Goal: Navigation & Orientation: Find specific page/section

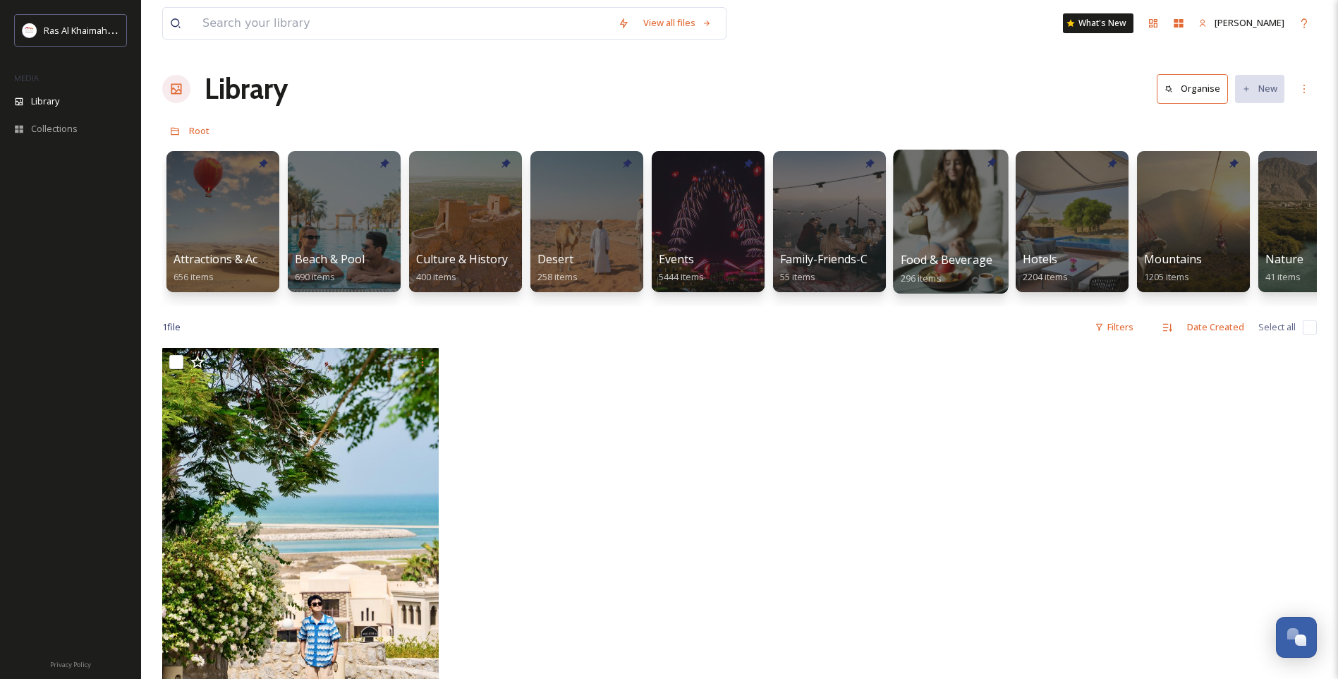
click at [935, 245] on div at bounding box center [950, 222] width 115 height 144
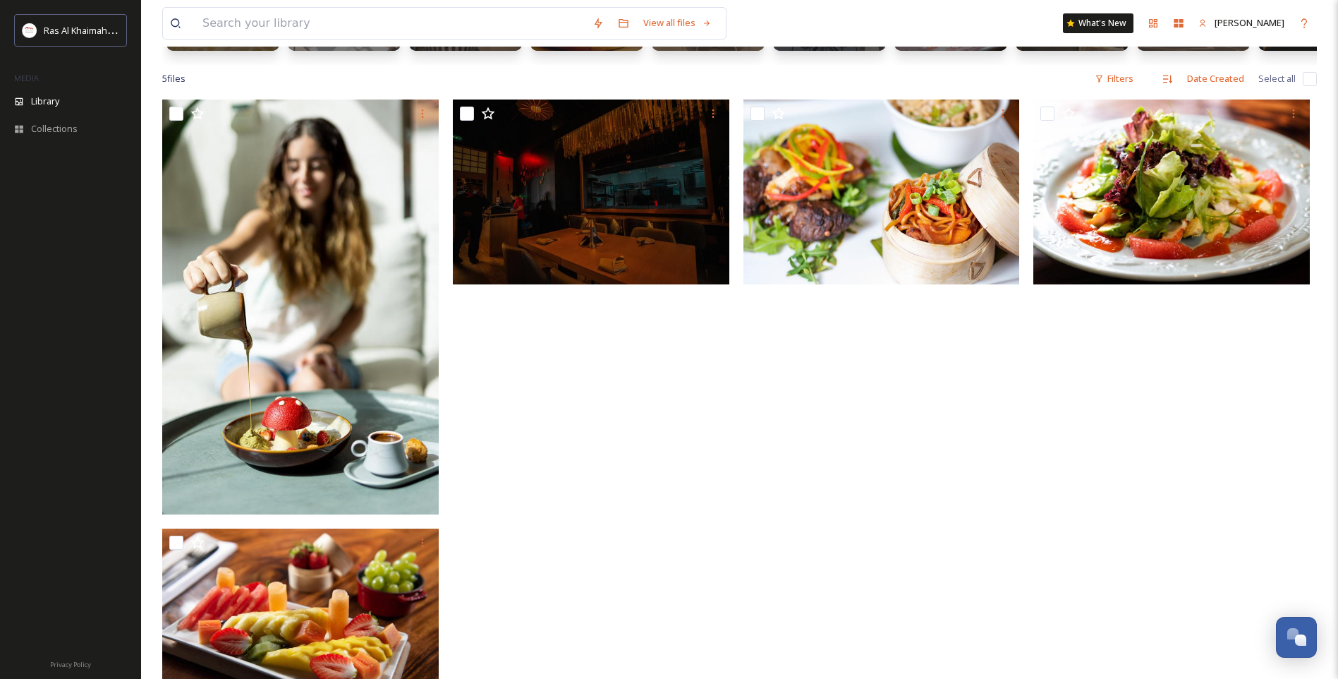
scroll to position [69, 0]
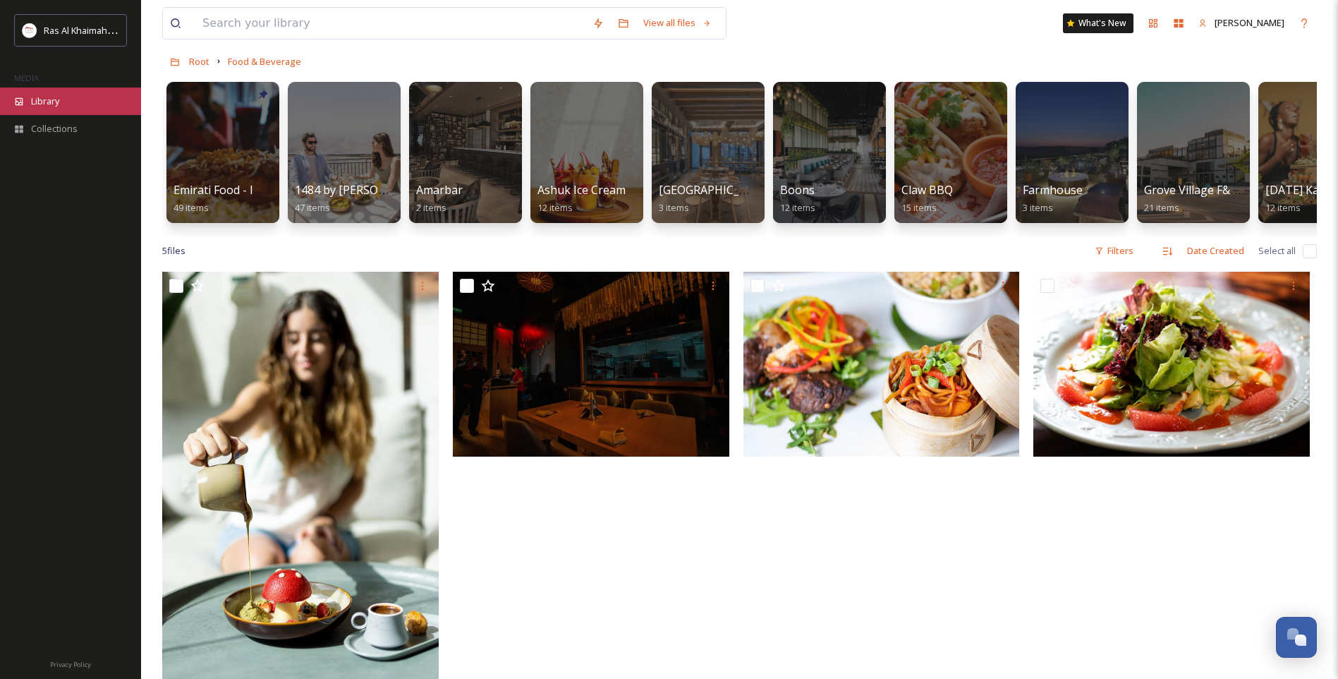
click at [27, 98] on div "Library" at bounding box center [70, 101] width 141 height 28
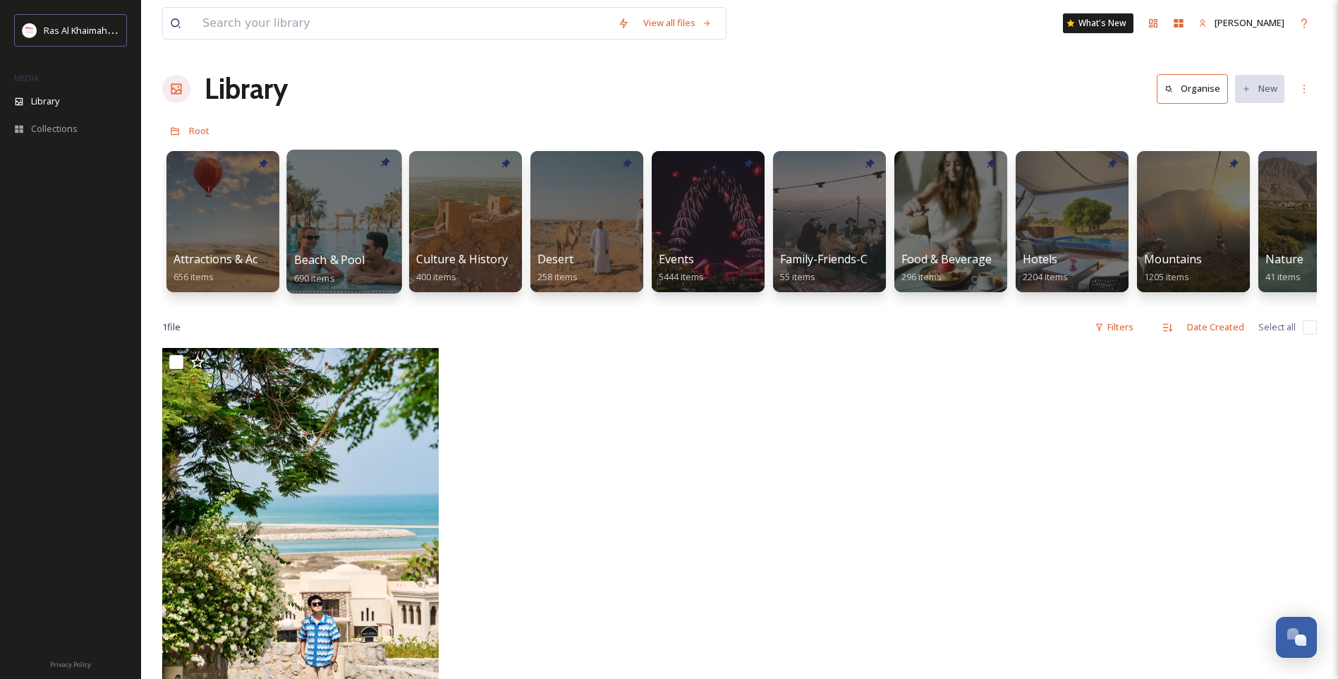
click at [325, 242] on div at bounding box center [343, 222] width 115 height 144
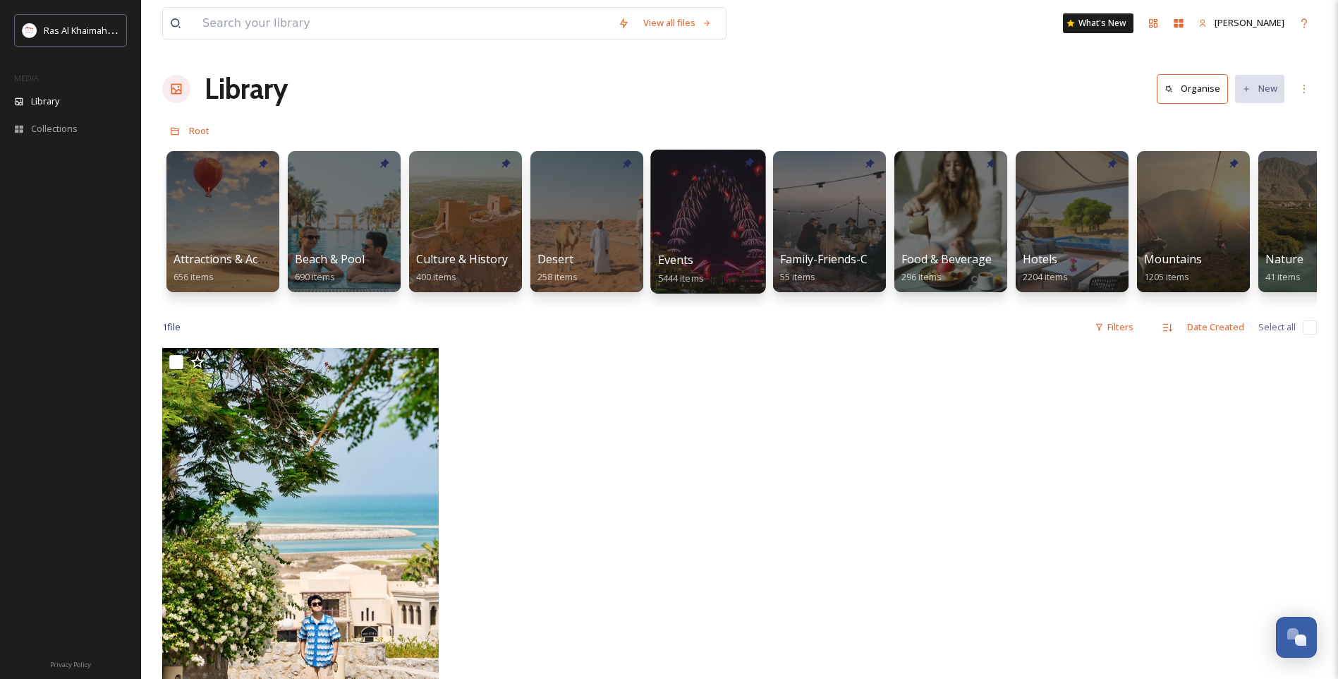
click at [727, 247] on div at bounding box center [708, 222] width 115 height 144
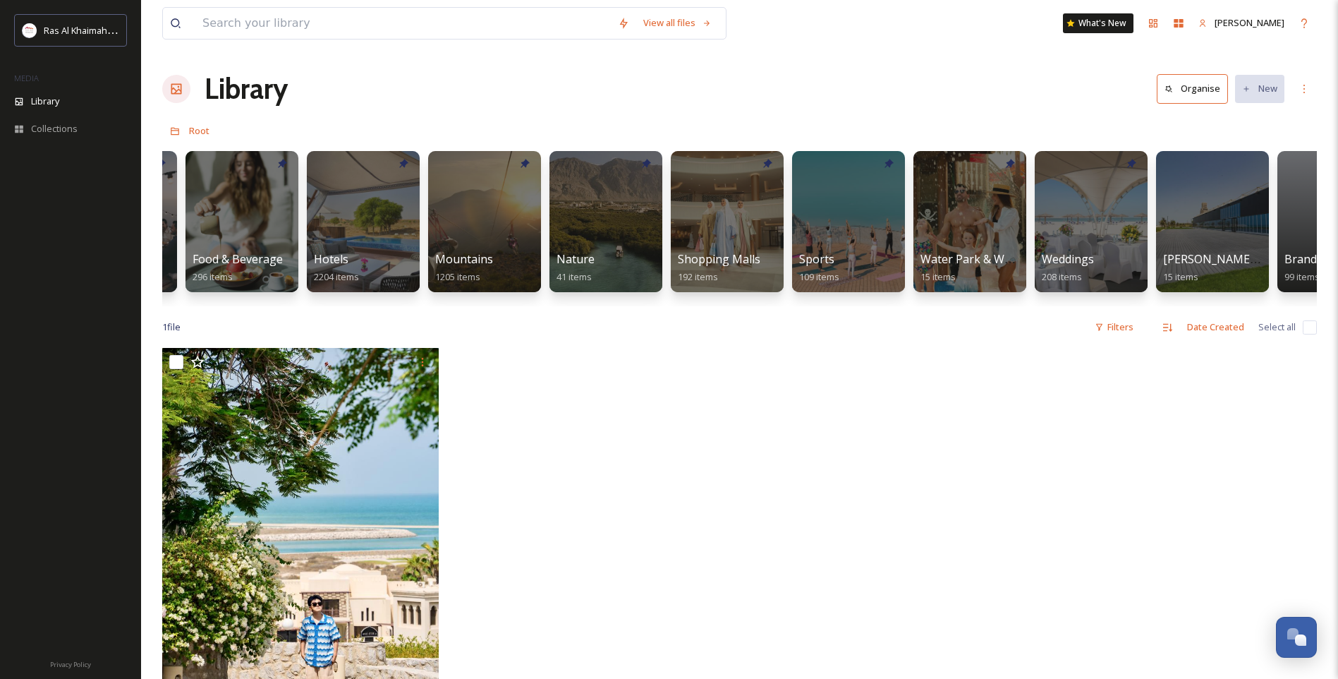
scroll to position [0, 726]
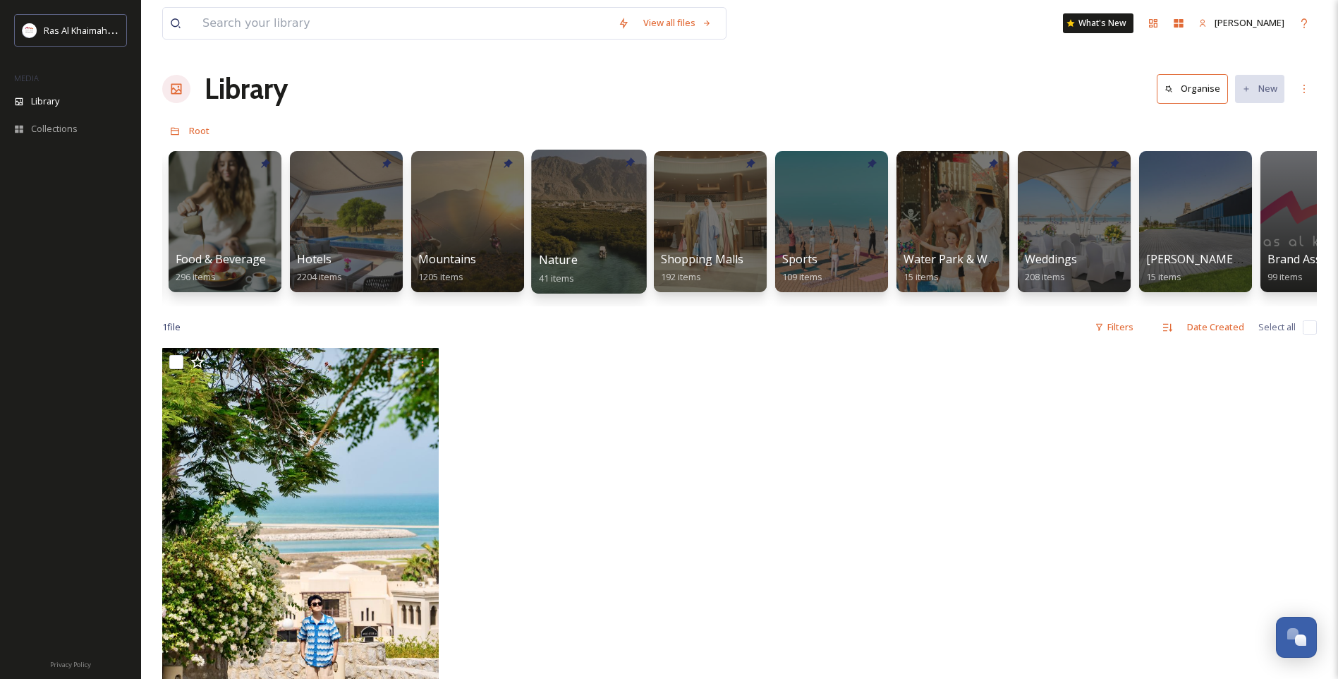
click at [608, 217] on div at bounding box center [588, 222] width 115 height 144
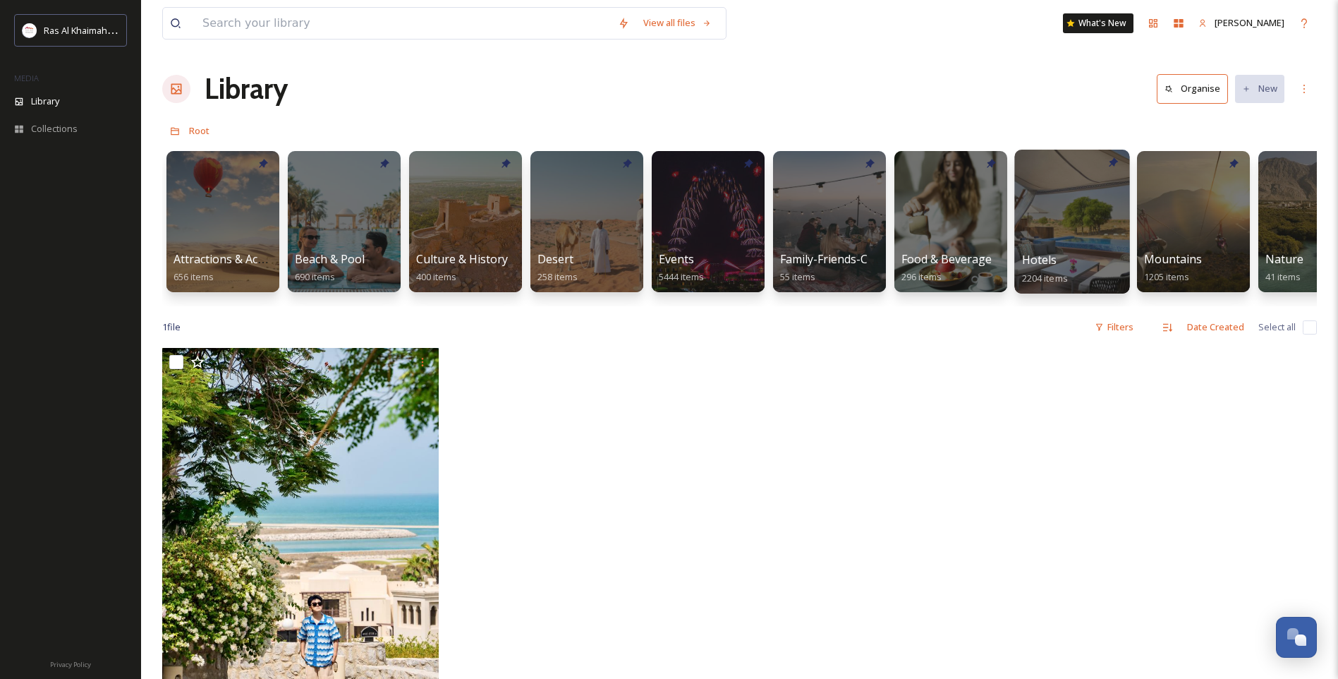
click at [1049, 244] on div at bounding box center [1072, 222] width 115 height 144
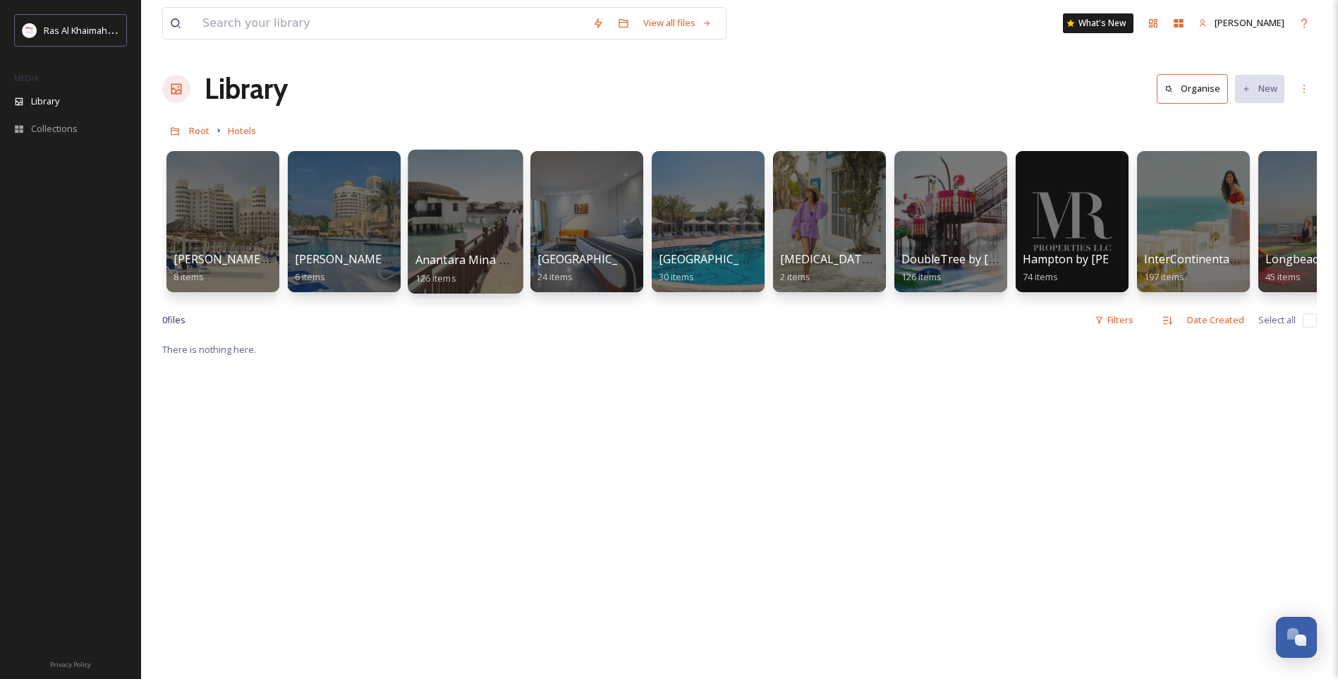
click at [458, 257] on span "Anantara Mina Al Arab" at bounding box center [477, 260] width 122 height 16
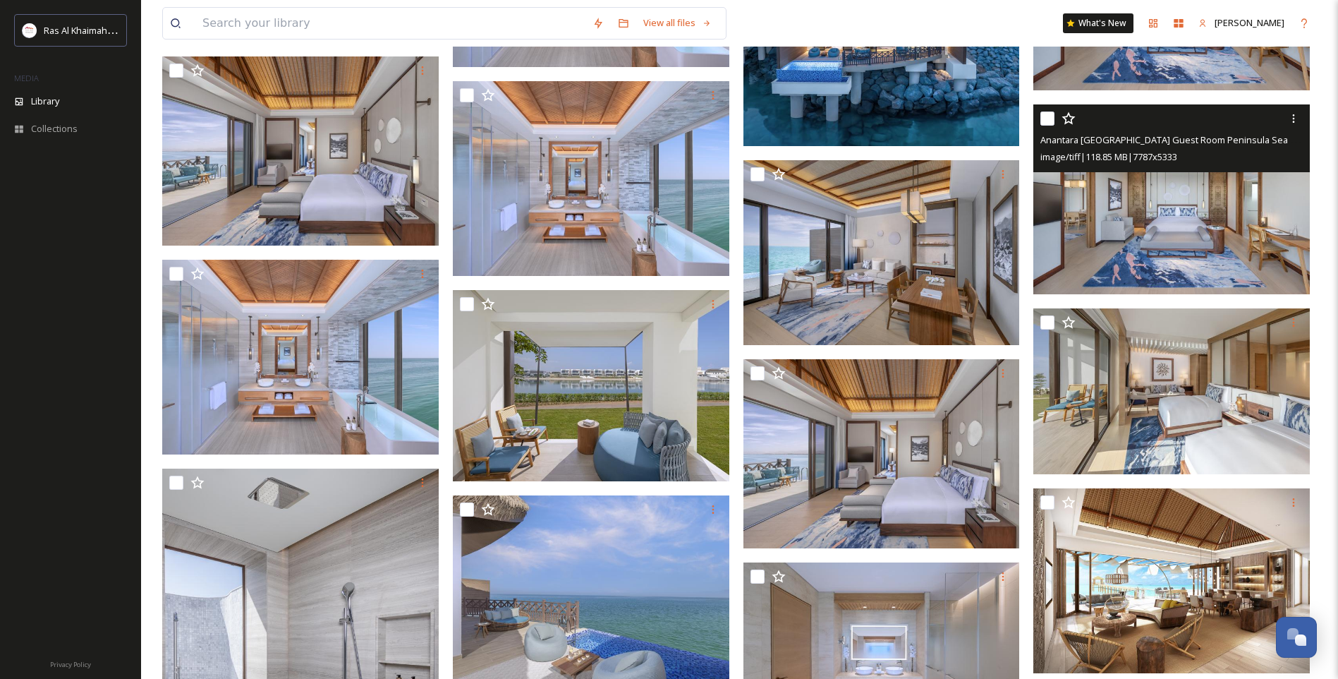
scroll to position [2258, 0]
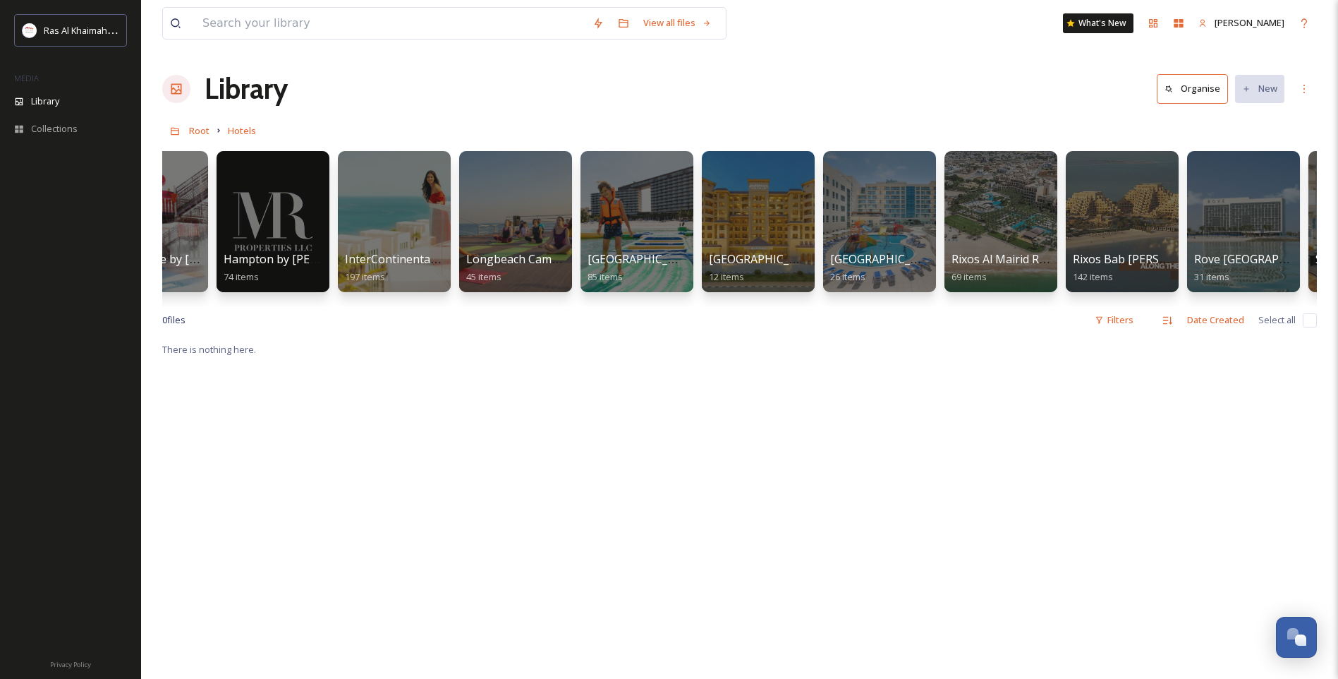
scroll to position [0, 831]
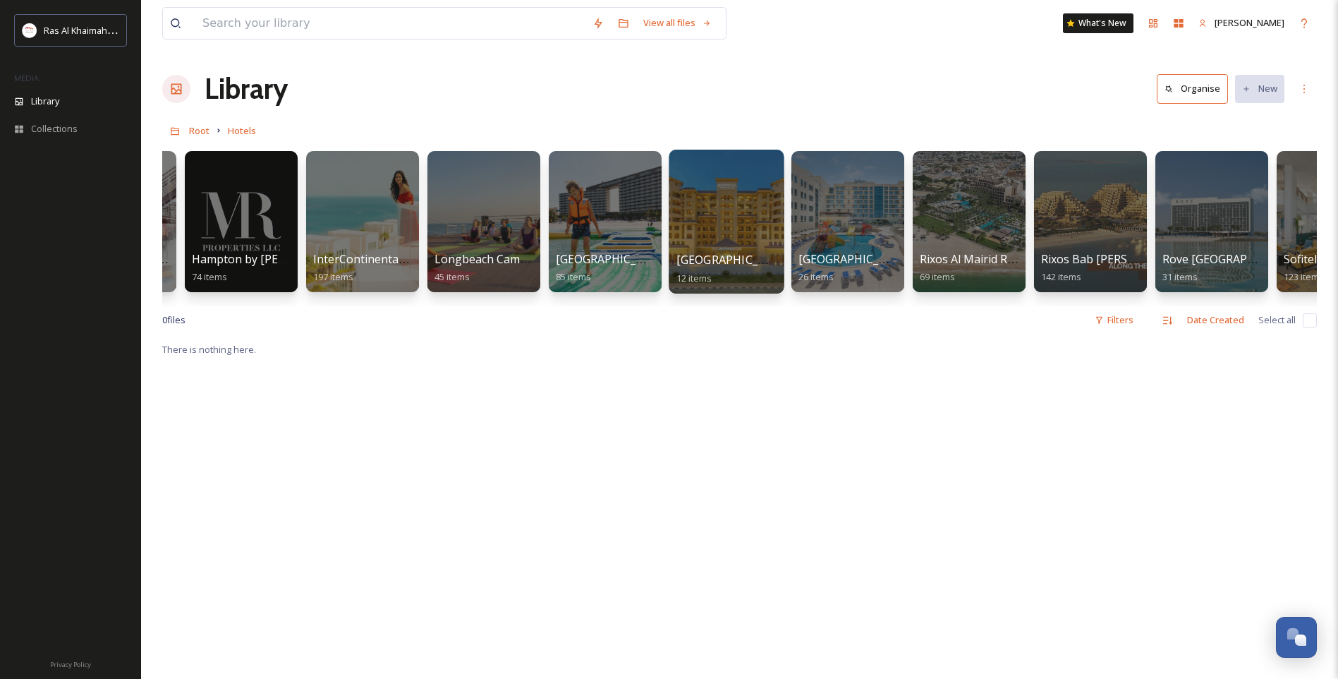
click at [739, 252] on span "[GEOGRAPHIC_DATA] [GEOGRAPHIC_DATA]" at bounding box center [794, 260] width 235 height 16
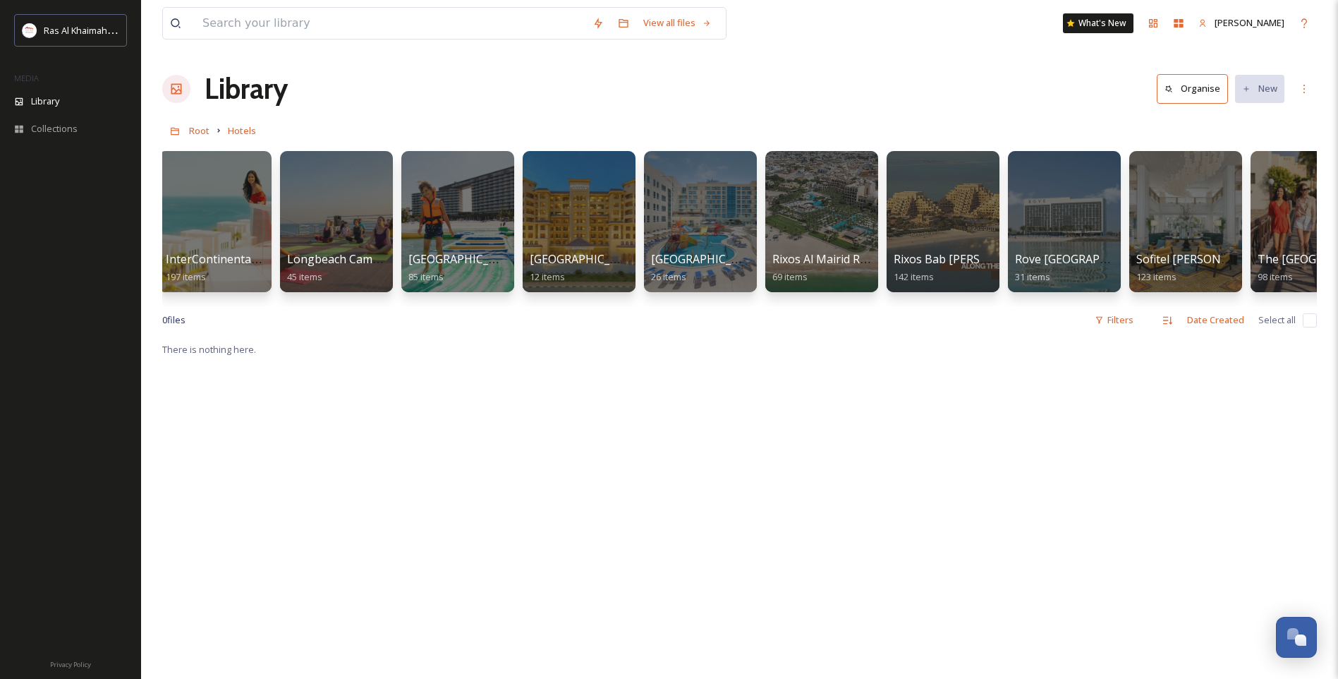
scroll to position [0, 987]
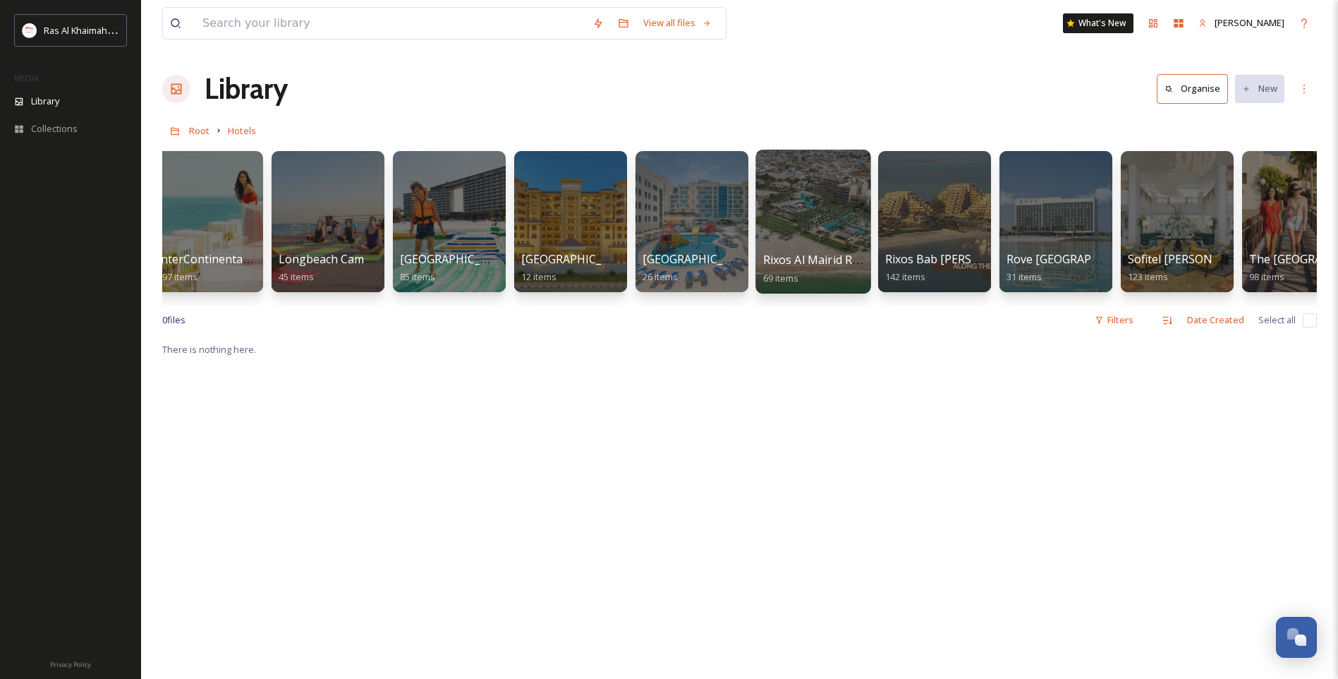
click at [795, 230] on div at bounding box center [813, 222] width 115 height 144
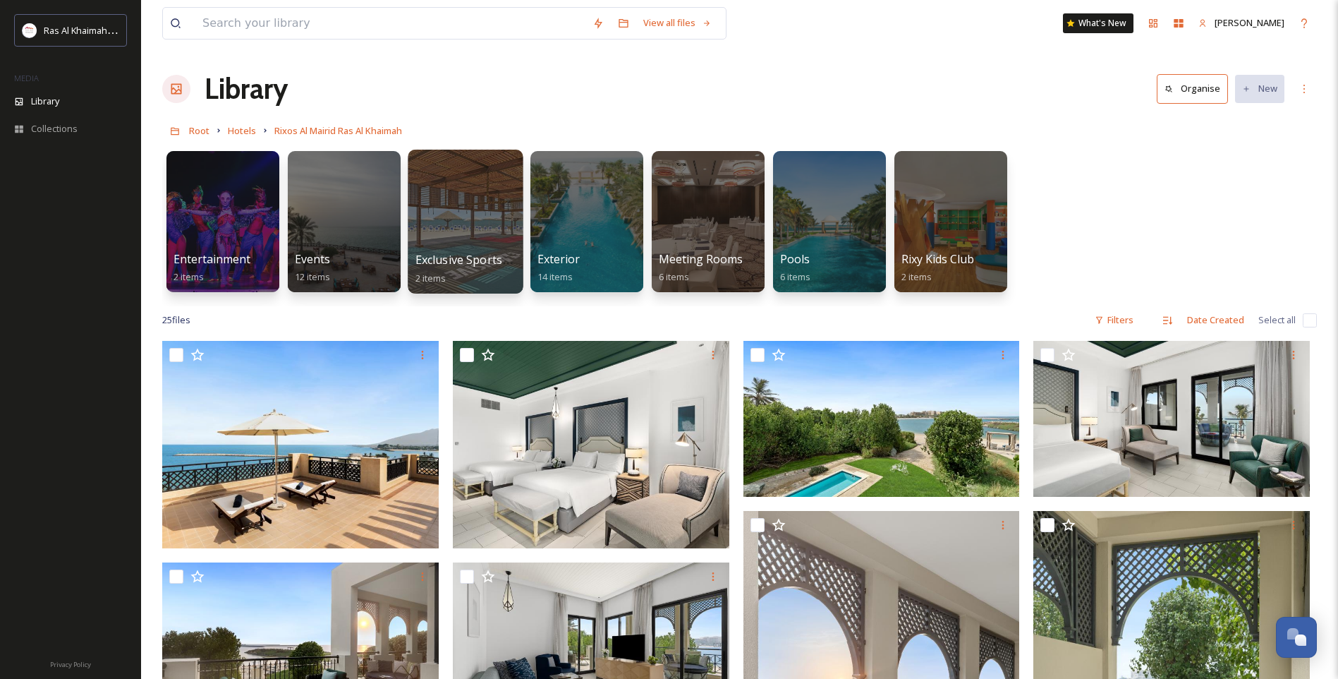
click at [521, 237] on div at bounding box center [465, 222] width 115 height 144
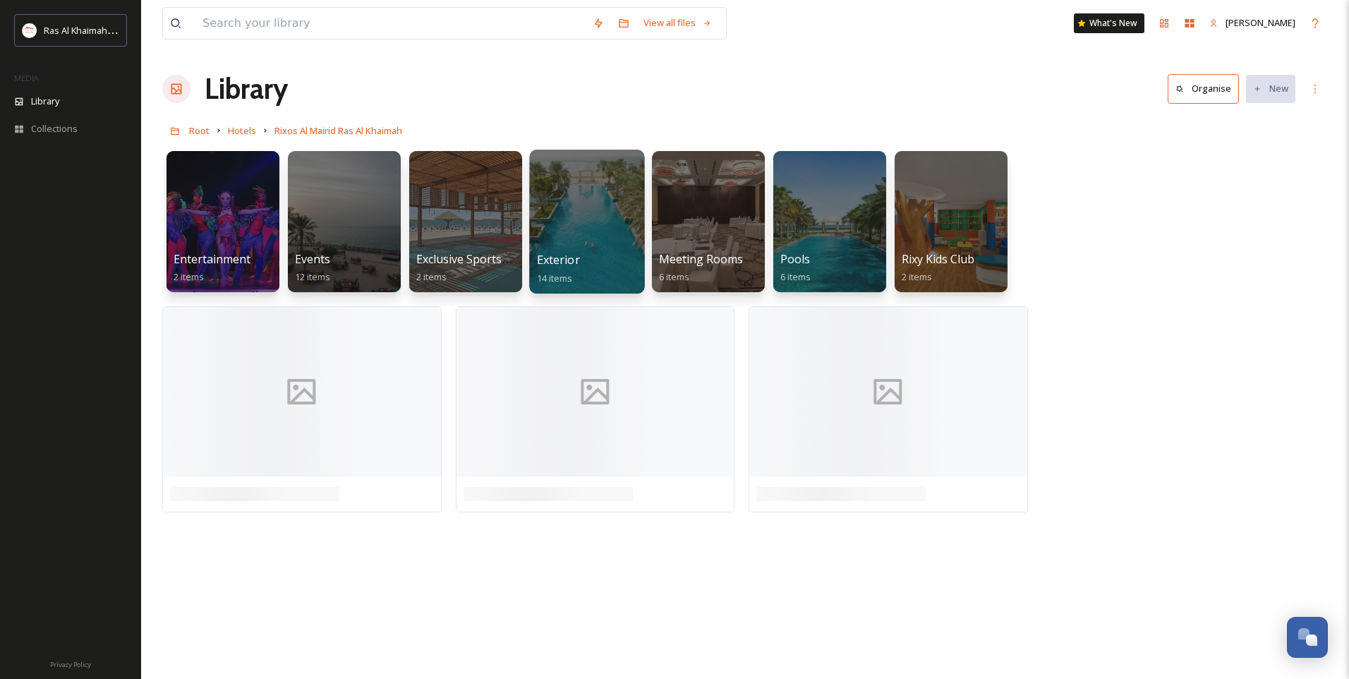
click at [574, 221] on div at bounding box center [586, 222] width 115 height 144
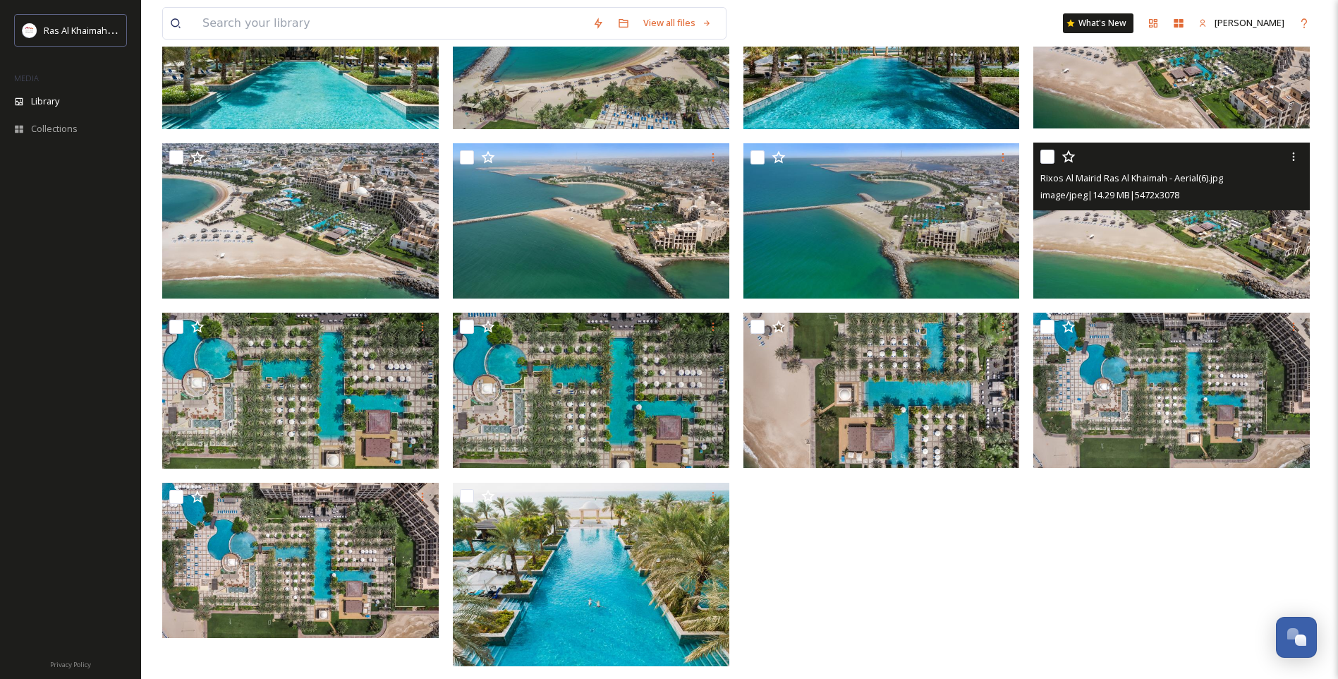
scroll to position [231, 0]
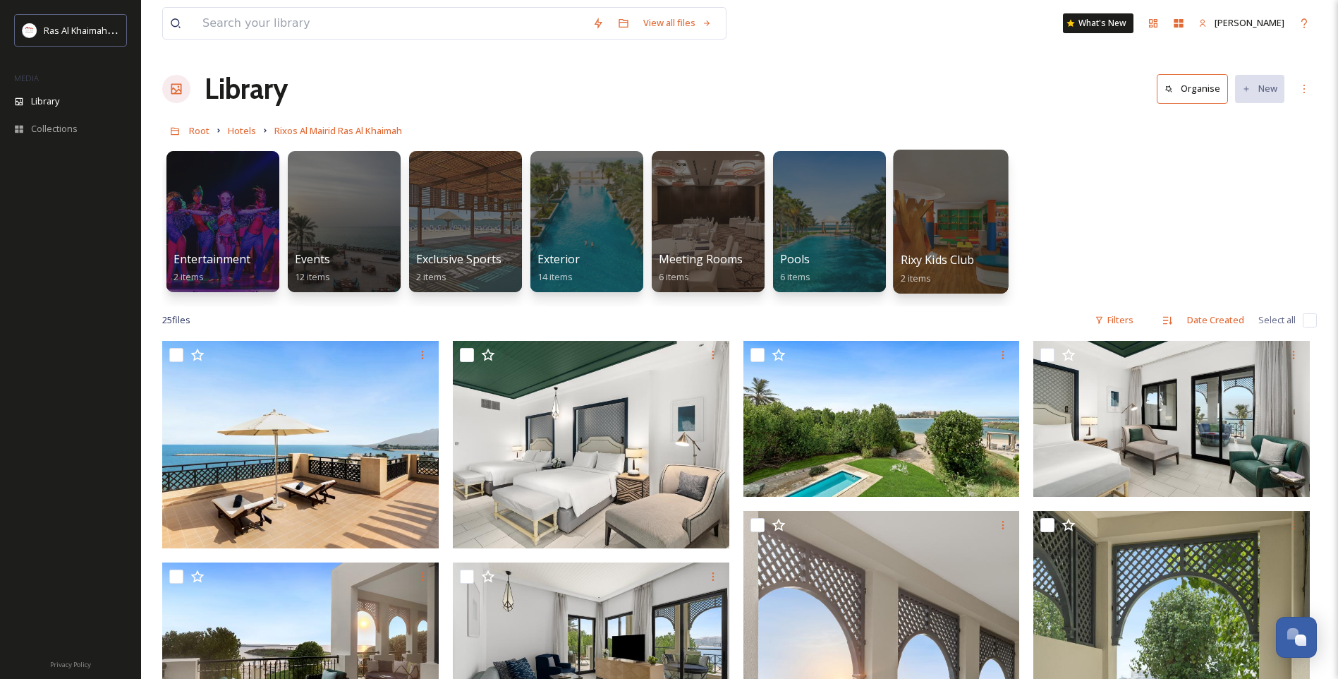
click at [987, 208] on div at bounding box center [950, 222] width 115 height 144
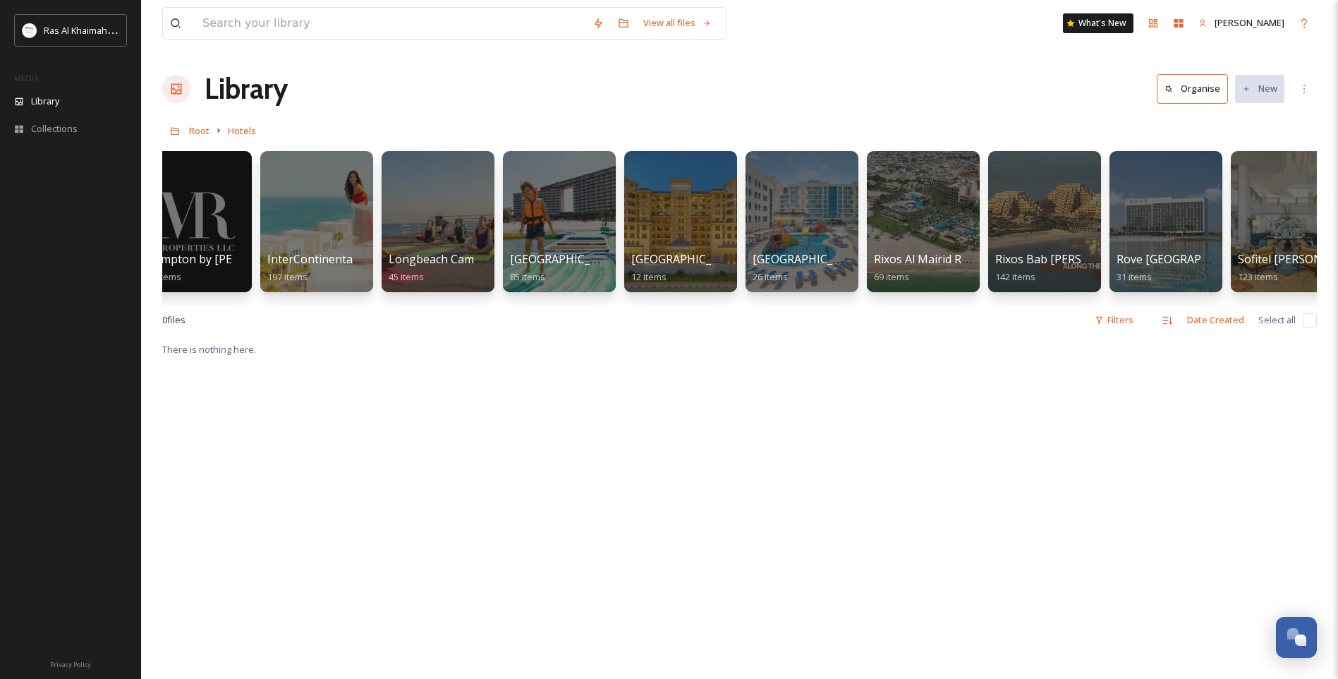
scroll to position [0, 1308]
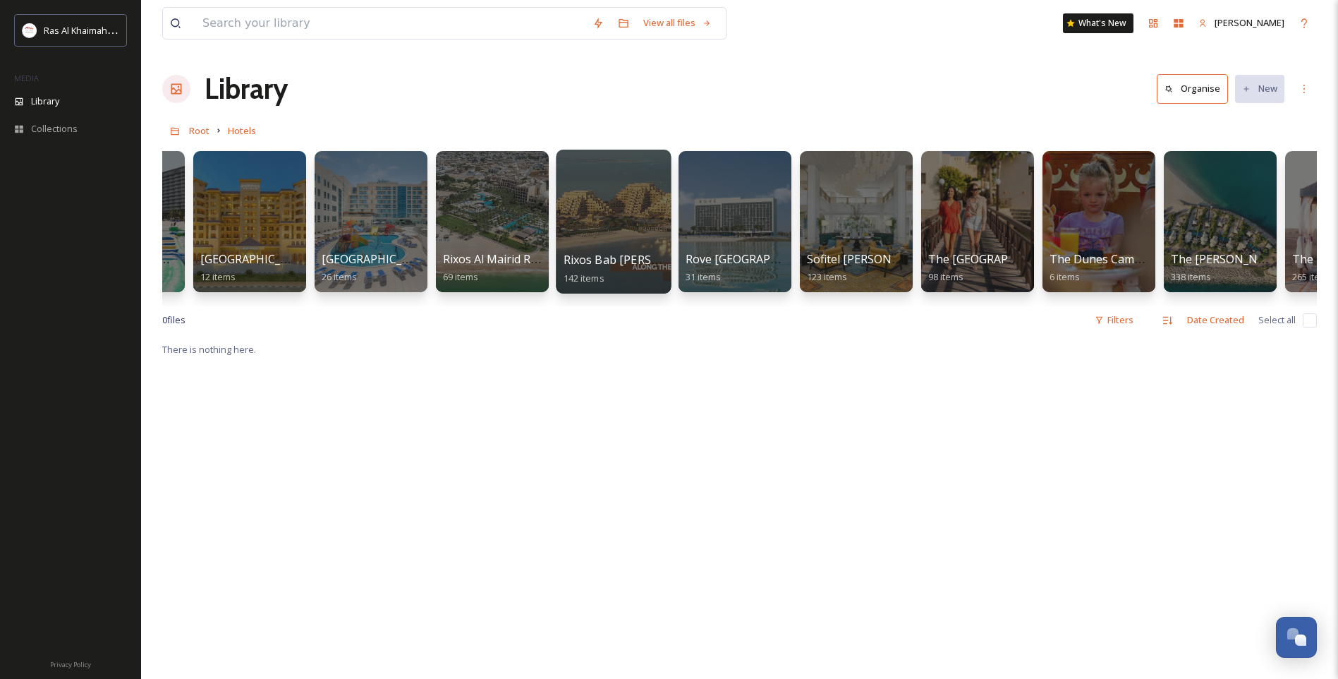
click at [588, 216] on div at bounding box center [613, 222] width 115 height 144
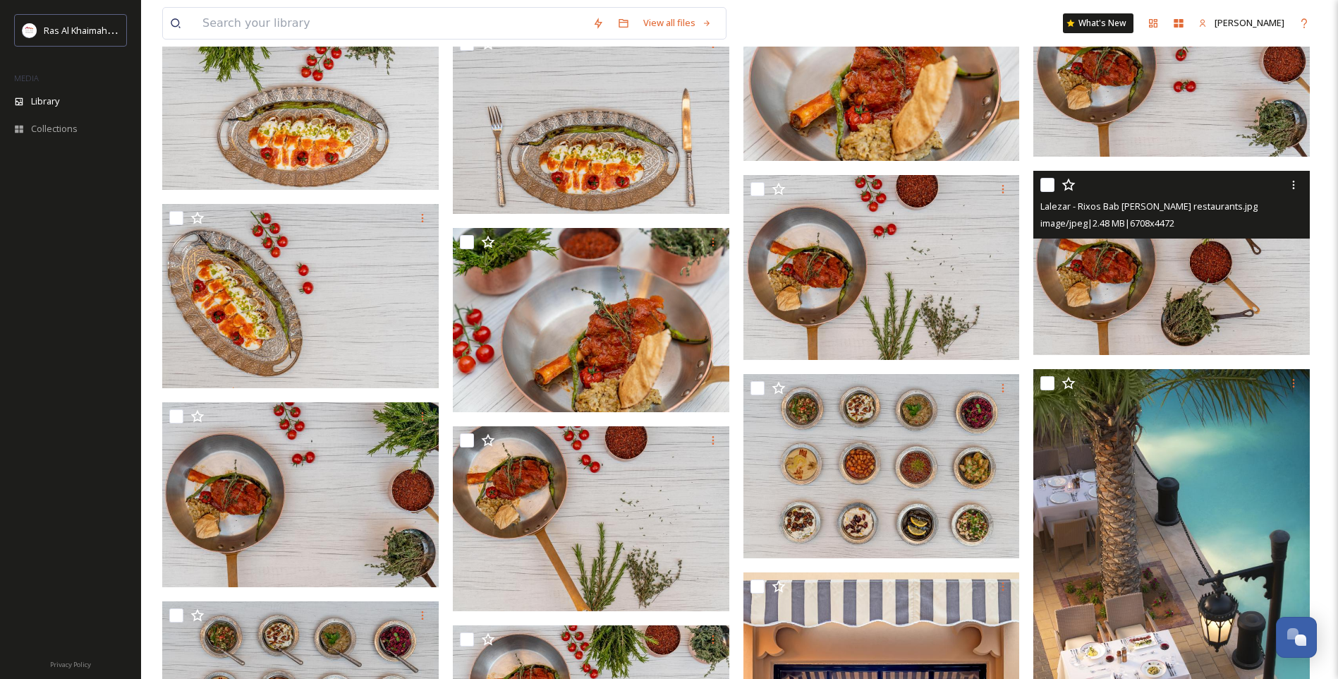
scroll to position [2611, 0]
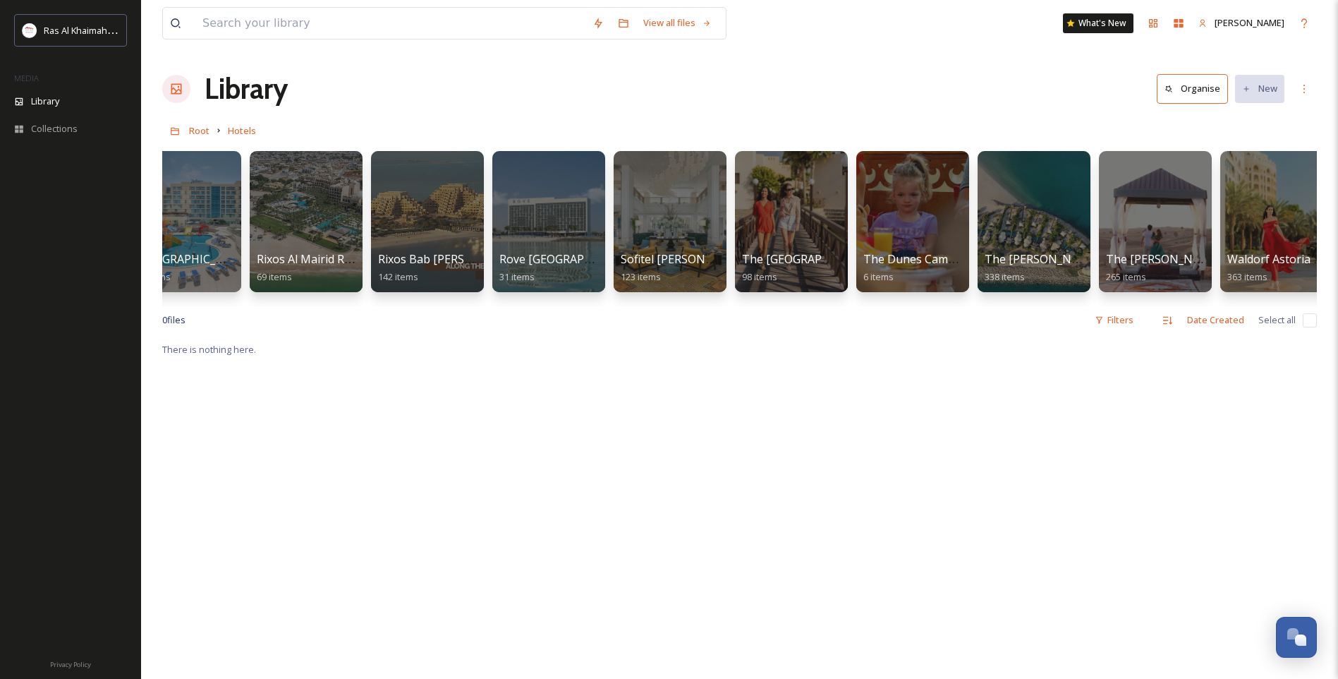
scroll to position [0, 1499]
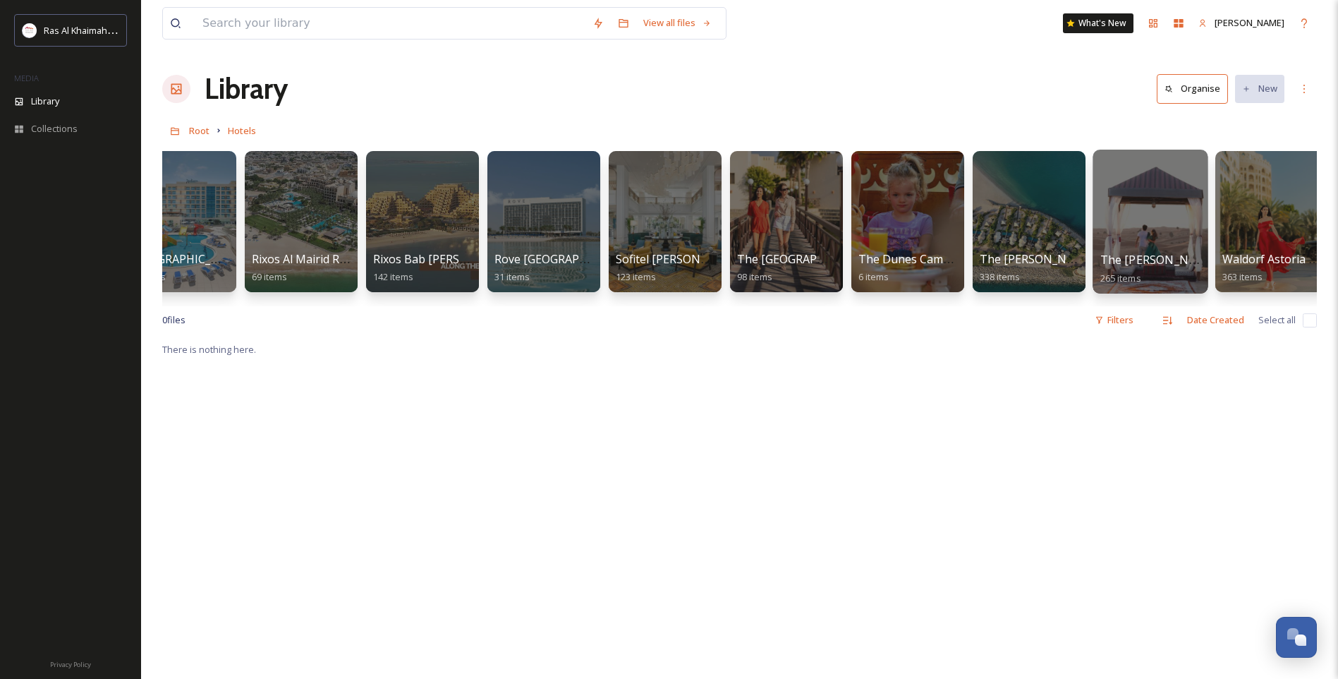
click at [1160, 246] on div at bounding box center [1150, 222] width 115 height 144
